Goal: Share content: Share content

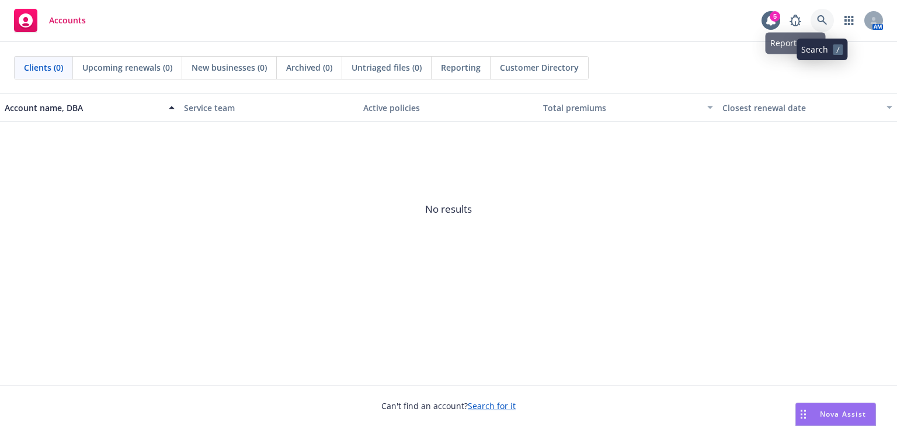
click at [825, 16] on icon at bounding box center [822, 20] width 11 height 11
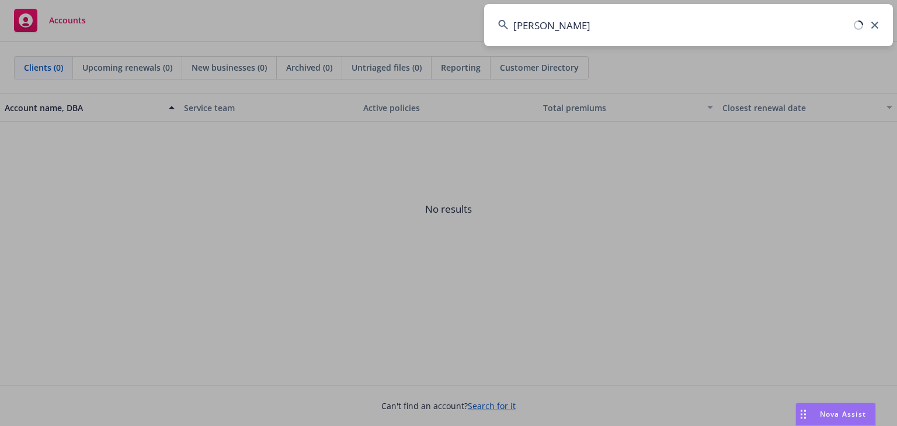
type input "[PERSON_NAME]"
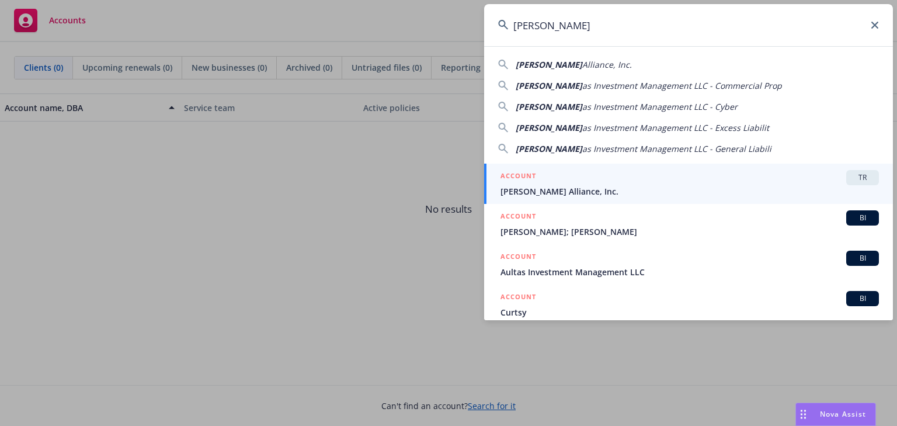
click at [531, 194] on span "[PERSON_NAME] Alliance, Inc." at bounding box center [690, 191] width 378 height 12
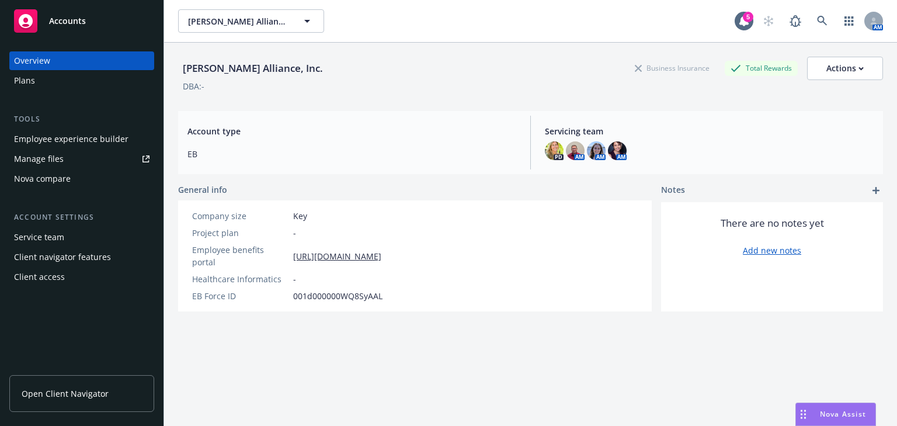
click at [27, 157] on div "Manage files" at bounding box center [39, 159] width 50 height 19
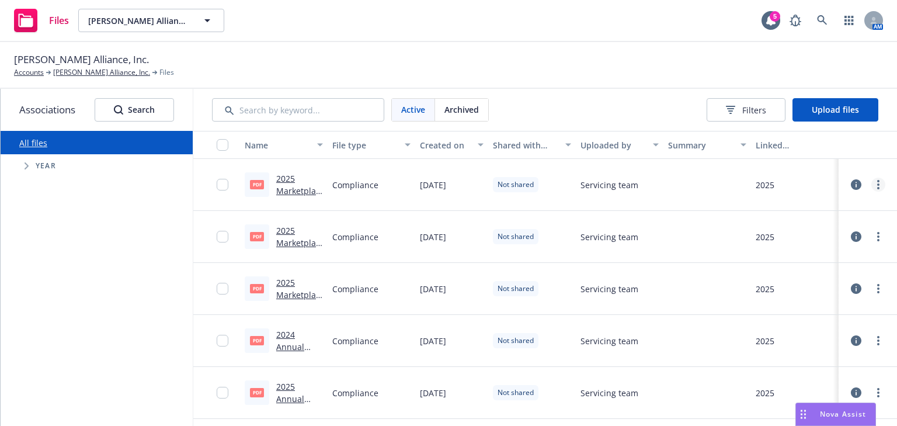
click at [871, 182] on link "more" at bounding box center [878, 185] width 14 height 14
click at [827, 206] on link "Share with client" at bounding box center [820, 208] width 116 height 23
click at [874, 238] on link "more" at bounding box center [878, 237] width 14 height 14
click at [818, 262] on link "Share with client" at bounding box center [820, 260] width 116 height 23
click at [877, 288] on circle "more" at bounding box center [878, 288] width 2 height 2
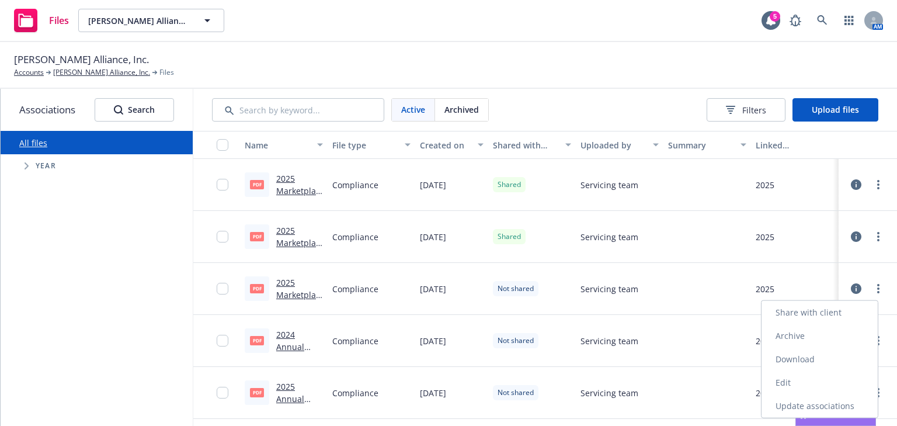
click at [826, 309] on link "Share with client" at bounding box center [820, 312] width 116 height 23
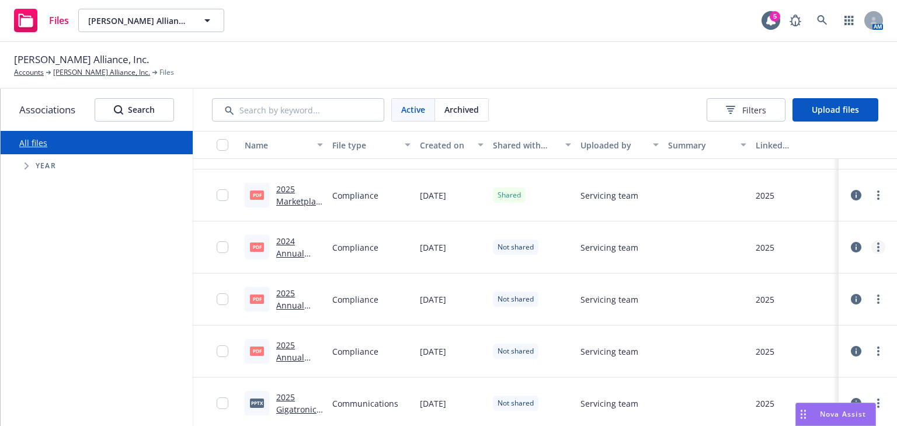
click at [877, 244] on icon "more" at bounding box center [878, 246] width 2 height 9
drag, startPoint x: 828, startPoint y: 275, endPoint x: 833, endPoint y: 278, distance: 6.0
click at [828, 275] on link "Share with client" at bounding box center [820, 270] width 116 height 23
click at [874, 299] on link "more" at bounding box center [878, 299] width 14 height 14
click at [807, 189] on link "Share with client" at bounding box center [827, 187] width 116 height 23
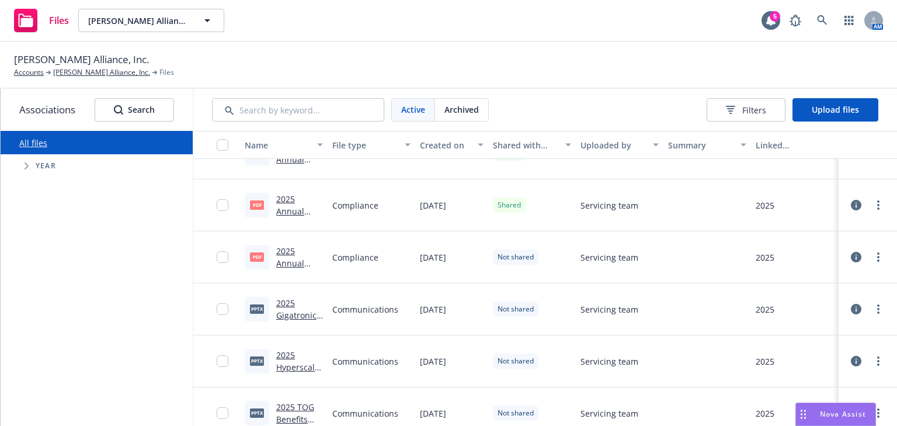
scroll to position [187, 0]
click at [874, 255] on link "more" at bounding box center [878, 256] width 14 height 14
click at [829, 274] on link "Share with client" at bounding box center [820, 279] width 116 height 23
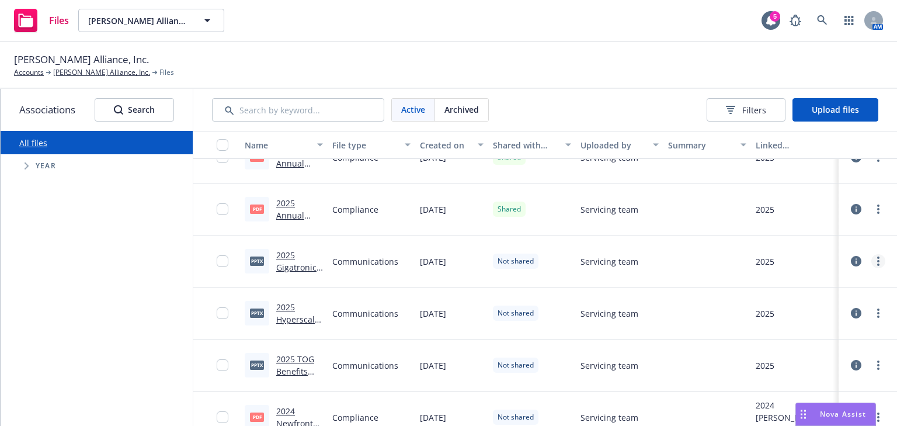
click at [877, 259] on icon "more" at bounding box center [878, 260] width 2 height 9
click at [822, 282] on link "Share with client" at bounding box center [820, 284] width 116 height 23
click at [877, 311] on icon "more" at bounding box center [878, 312] width 2 height 9
click at [811, 203] on link "Share with client" at bounding box center [827, 201] width 116 height 23
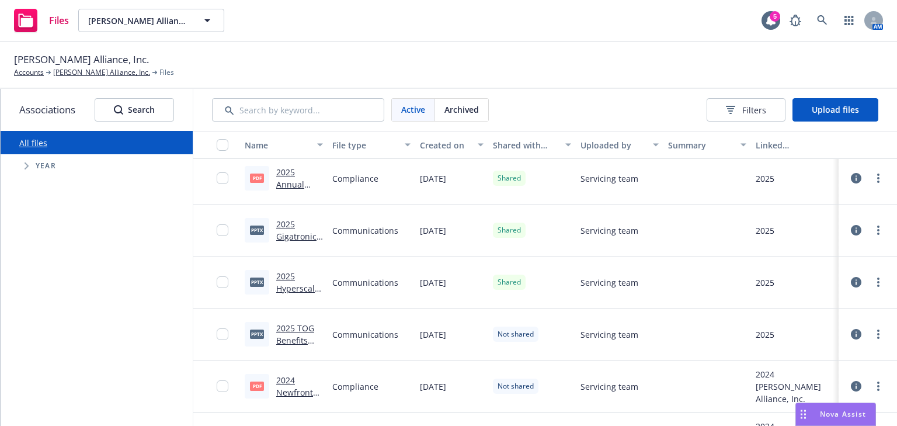
scroll to position [327, 0]
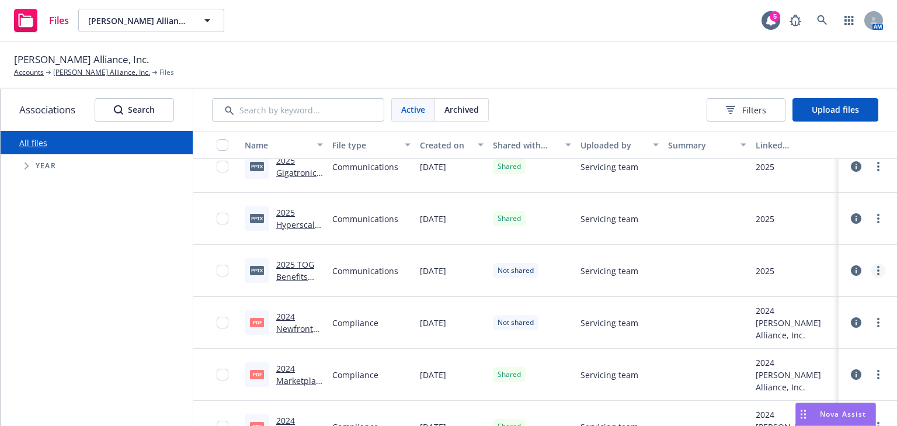
click at [877, 271] on icon "more" at bounding box center [878, 270] width 2 height 9
click at [829, 292] on link "Share with client" at bounding box center [820, 293] width 116 height 23
click at [877, 321] on icon "more" at bounding box center [878, 322] width 2 height 9
click at [811, 213] on link "Share with client" at bounding box center [827, 211] width 116 height 23
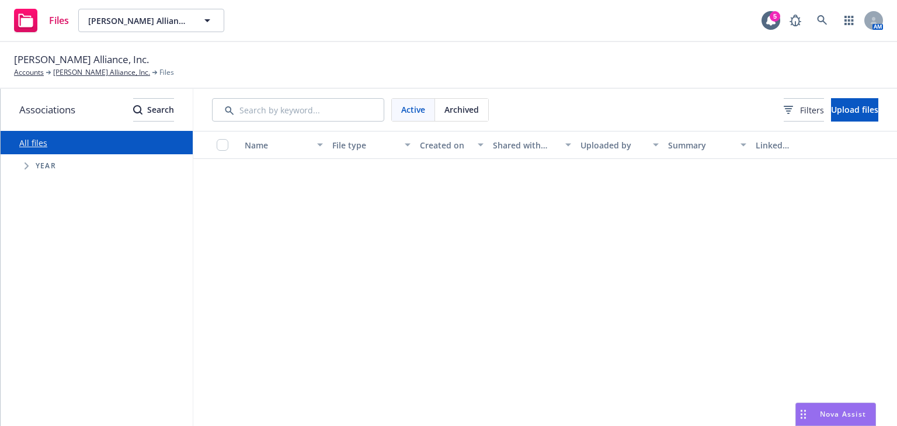
scroll to position [327, 0]
